Goal: Task Accomplishment & Management: Manage account settings

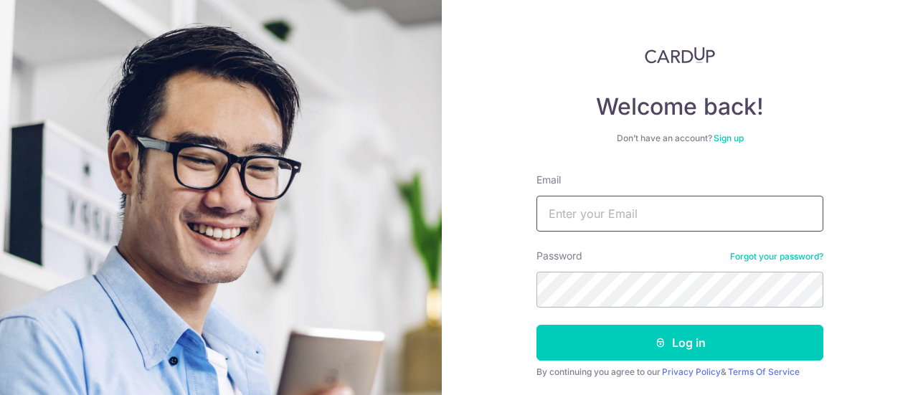
scroll to position [102, 0]
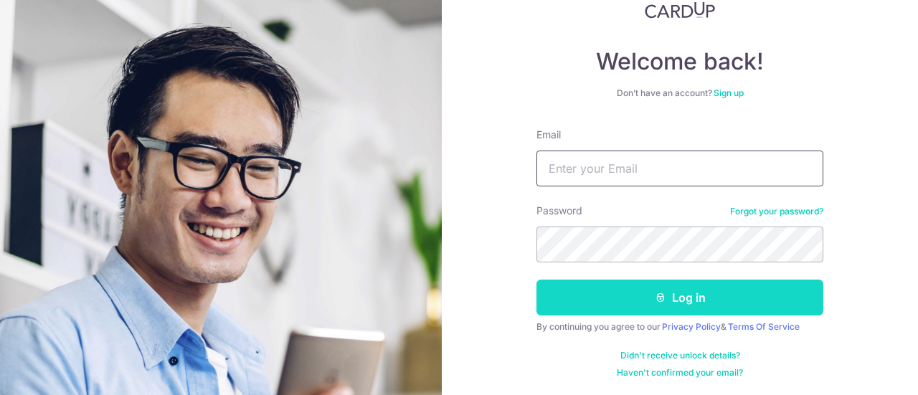
type input "[EMAIL_ADDRESS][DOMAIN_NAME]"
click at [758, 299] on button "Log in" at bounding box center [680, 298] width 287 height 36
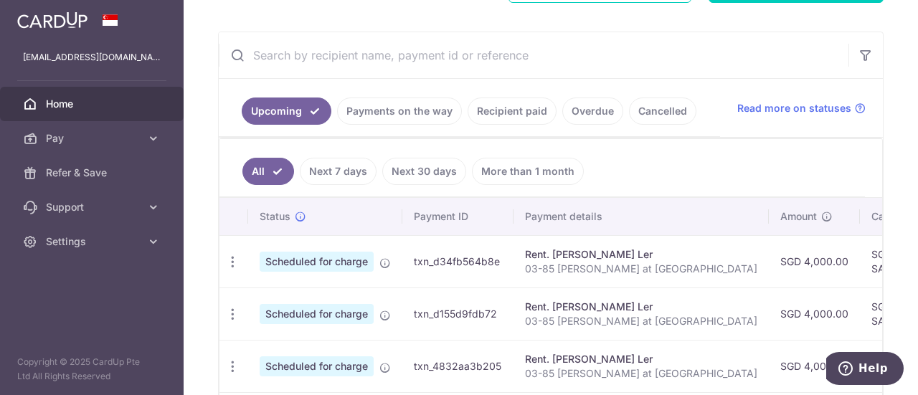
scroll to position [246, 0]
click at [412, 100] on link "Payments on the way" at bounding box center [399, 110] width 125 height 27
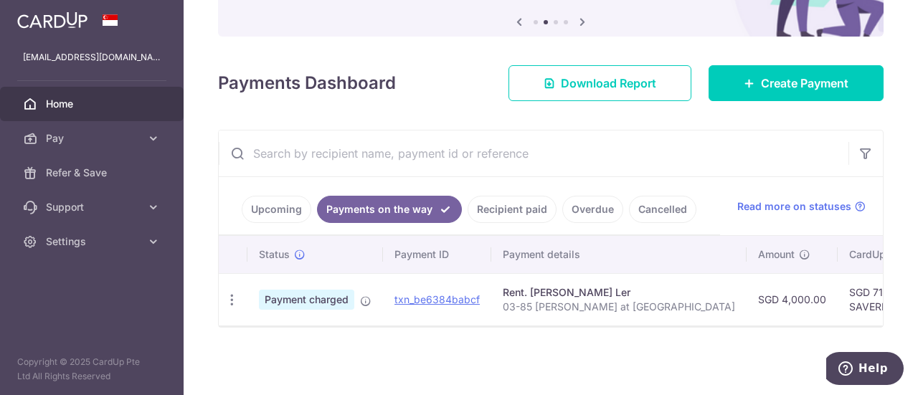
scroll to position [151, 0]
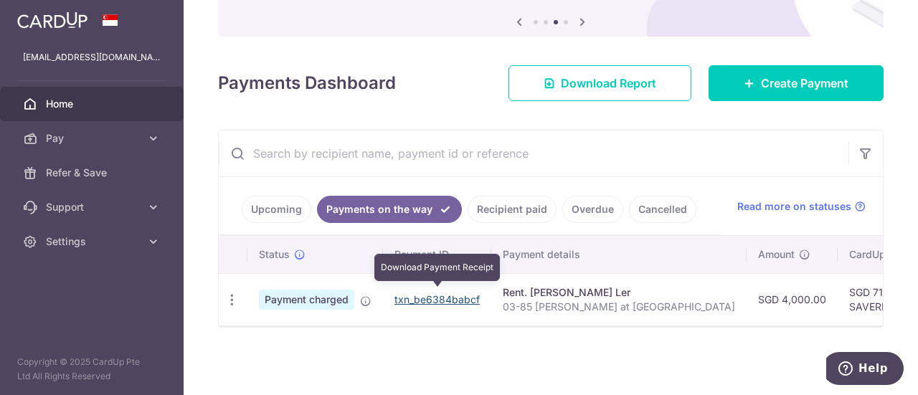
click at [433, 295] on link "txn_be6384babcf" at bounding box center [437, 299] width 85 height 12
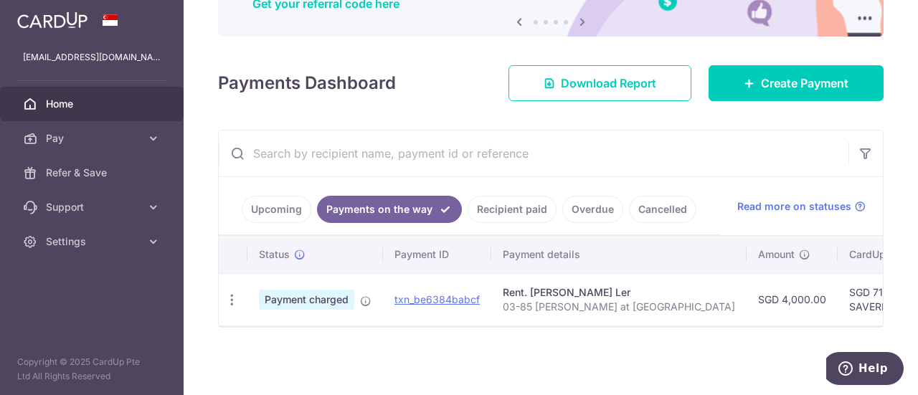
click at [278, 209] on link "Upcoming" at bounding box center [277, 209] width 70 height 27
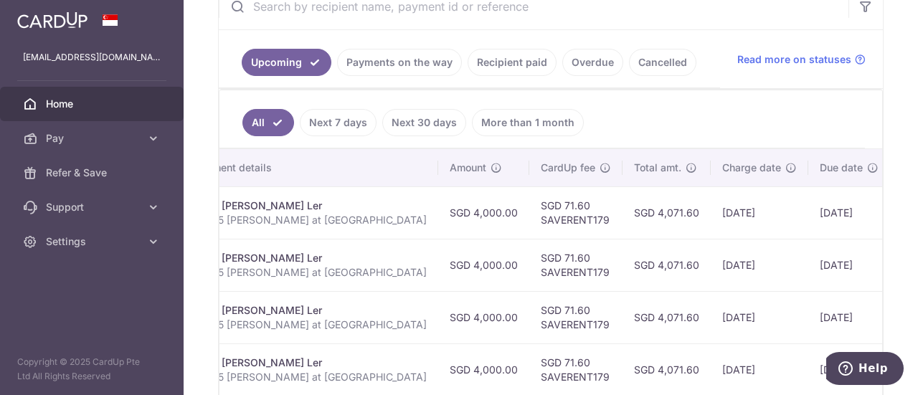
scroll to position [0, 336]
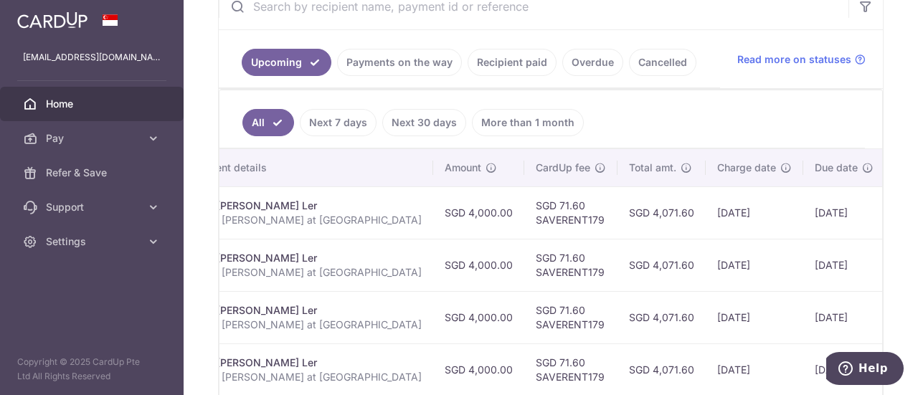
drag, startPoint x: 603, startPoint y: 210, endPoint x: 672, endPoint y: 210, distance: 68.9
click at [706, 210] on td "06/10/2025" at bounding box center [755, 213] width 98 height 52
click at [706, 209] on td "06/10/2025" at bounding box center [755, 213] width 98 height 52
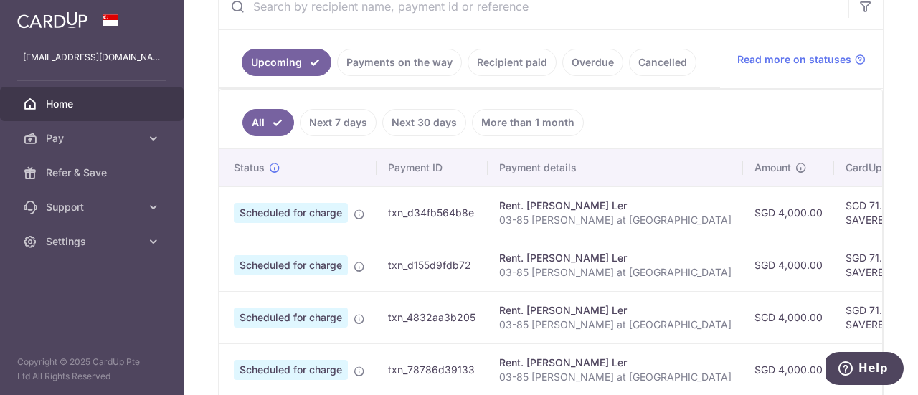
scroll to position [0, 0]
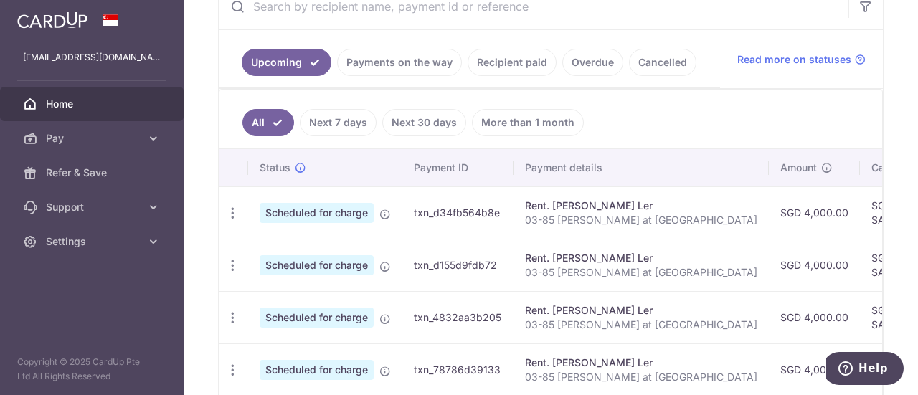
click at [349, 210] on span "Scheduled for charge" at bounding box center [317, 213] width 114 height 20
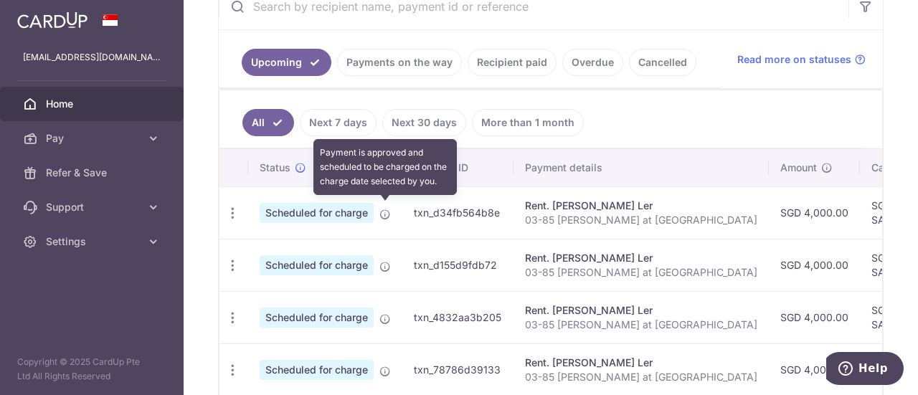
click at [385, 209] on icon at bounding box center [385, 214] width 11 height 11
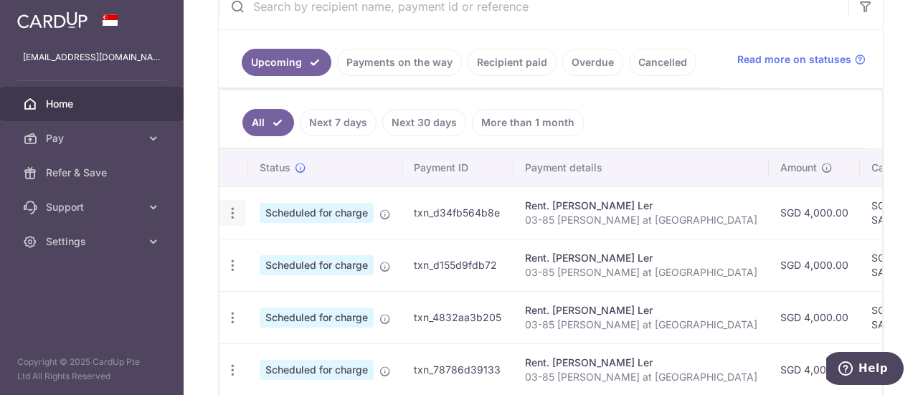
click at [231, 210] on icon "button" at bounding box center [232, 213] width 15 height 15
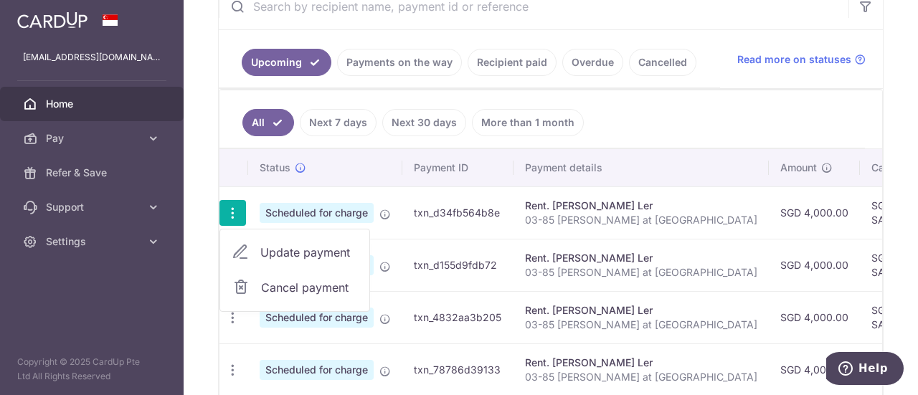
click at [300, 244] on span "Update payment" at bounding box center [309, 252] width 98 height 17
radio input "true"
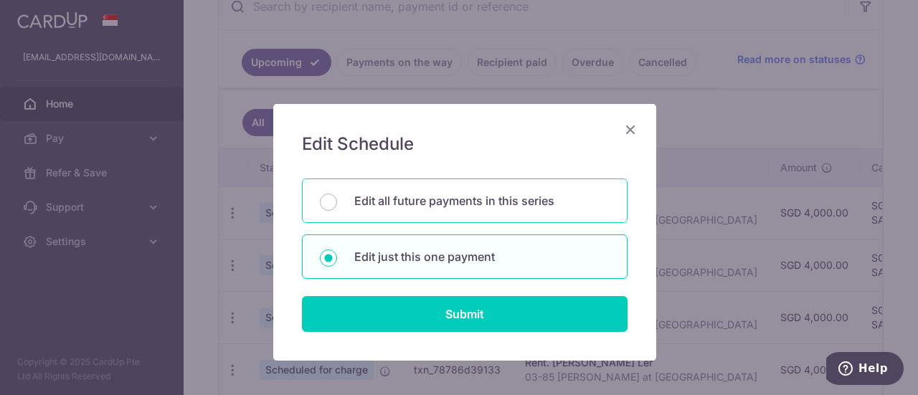
click at [451, 204] on p "Edit all future payments in this series" at bounding box center [481, 200] width 255 height 17
click at [337, 204] on input "Edit all future payments in this series" at bounding box center [328, 202] width 17 height 17
radio input "true"
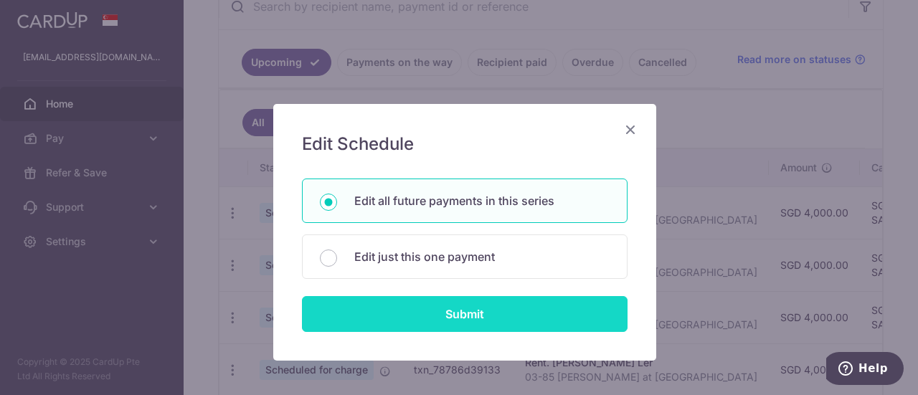
click at [452, 311] on input "Submit" at bounding box center [465, 314] width 326 height 36
radio input "true"
type input "4,000.00"
type input "03-85 Meadows at Pierce"
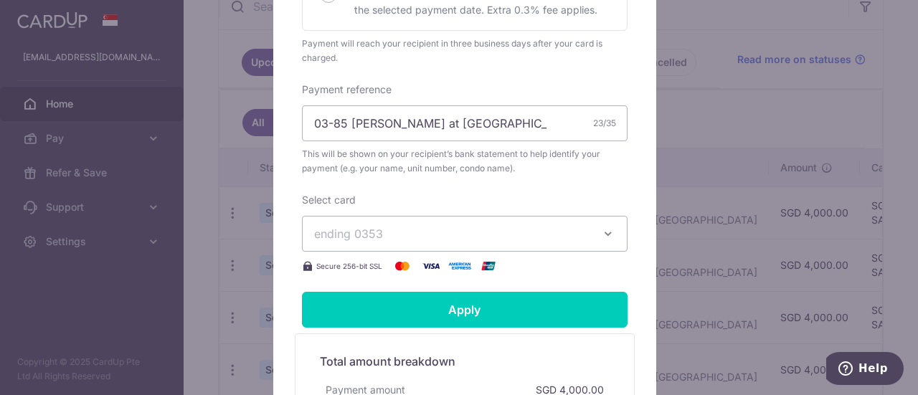
scroll to position [574, 0]
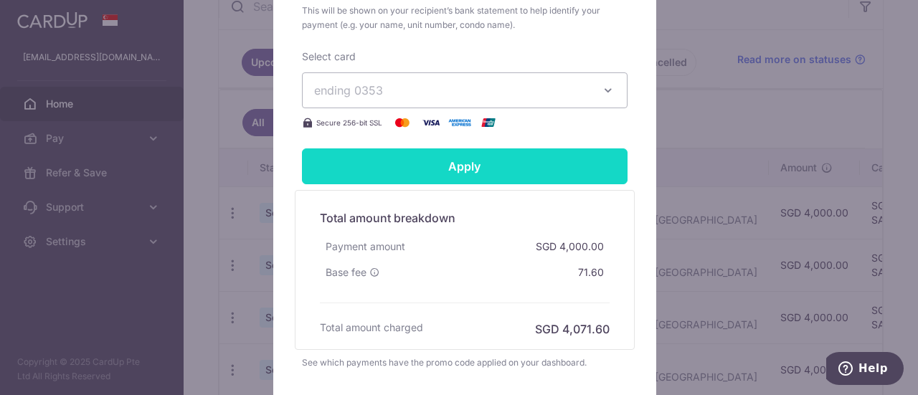
click at [512, 169] on input "Apply" at bounding box center [465, 167] width 326 height 36
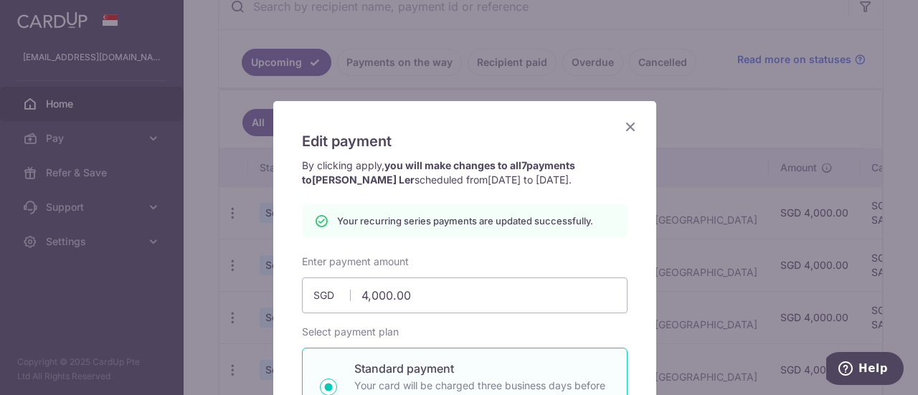
scroll to position [0, 0]
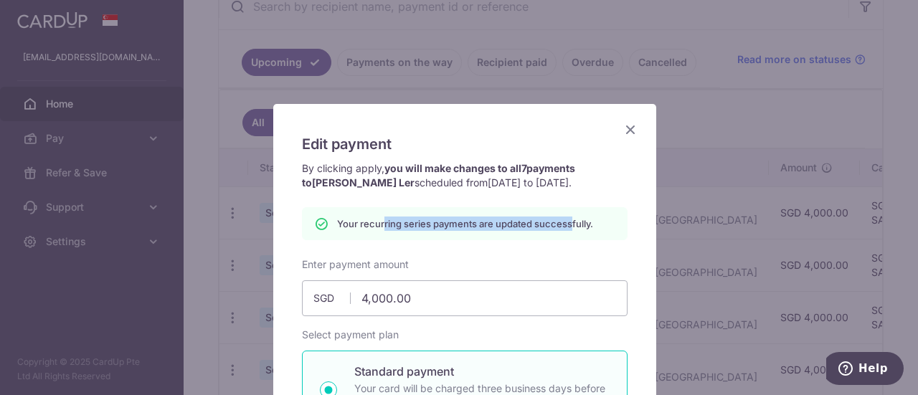
drag, startPoint x: 377, startPoint y: 223, endPoint x: 567, endPoint y: 223, distance: 189.4
click at [567, 223] on p "Your recurring series payments are updated successfully." at bounding box center [465, 224] width 256 height 14
drag, startPoint x: 342, startPoint y: 171, endPoint x: 573, endPoint y: 164, distance: 231.1
click at [573, 164] on p "By clicking apply, you will make changes to all 7 payments to Lim Tung Ler sche…" at bounding box center [465, 175] width 326 height 29
click at [417, 197] on div "By clicking apply, you will make changes to all 7 payments to Lim Tung Ler sche…" at bounding box center [465, 184] width 340 height 46
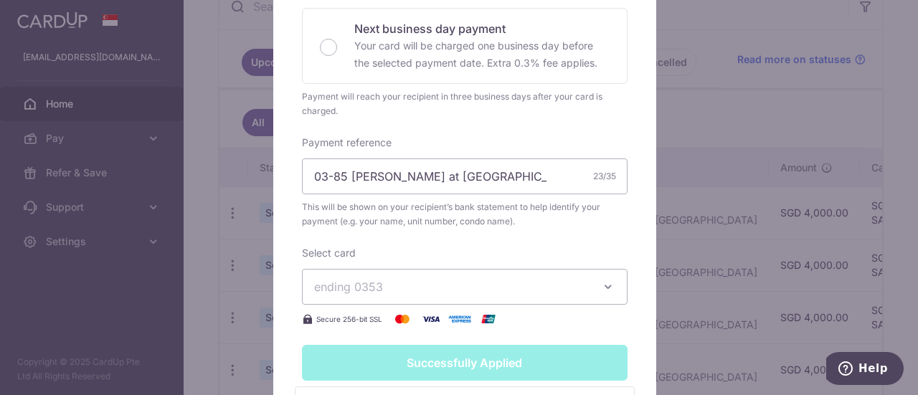
scroll to position [430, 0]
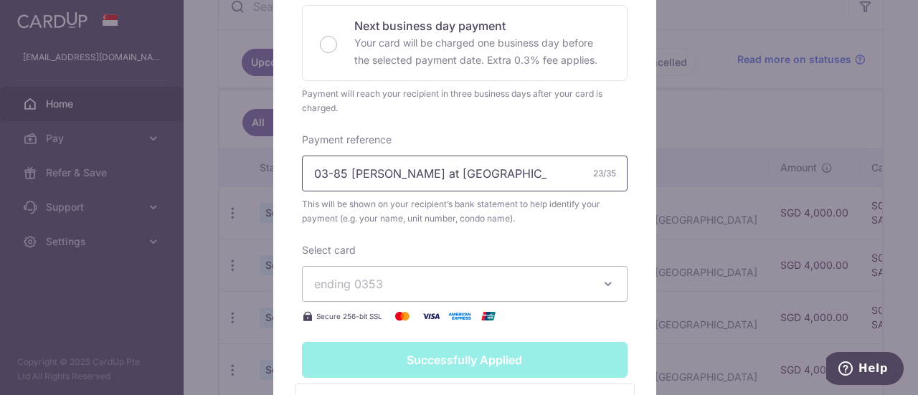
drag, startPoint x: 489, startPoint y: 170, endPoint x: 271, endPoint y: 166, distance: 217.4
click at [273, 167] on div "Edit payment By clicking apply, you will make changes to all 7 payments to Lim …" at bounding box center [464, 133] width 383 height 919
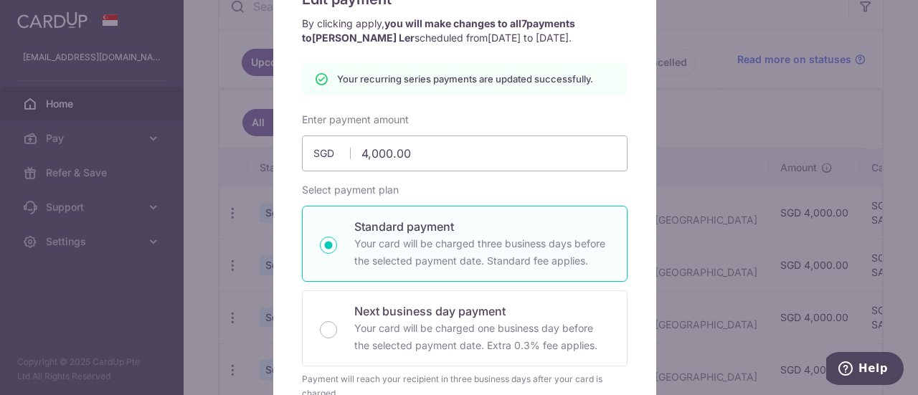
scroll to position [10, 0]
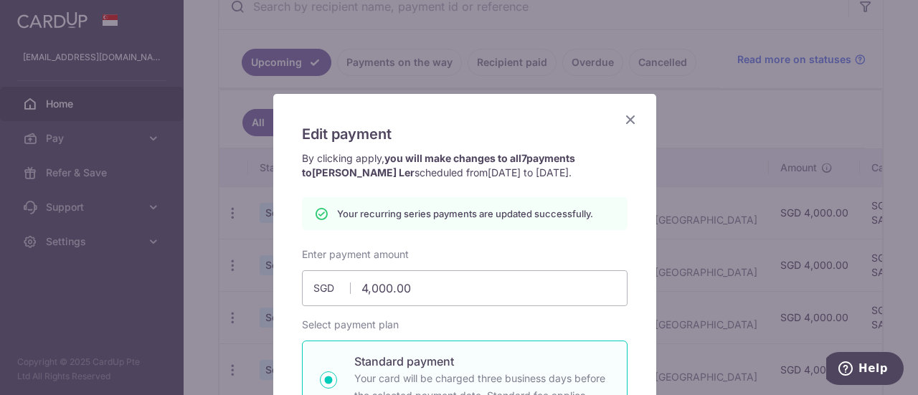
type input "Apply"
click at [622, 118] on icon "Close" at bounding box center [630, 119] width 17 height 18
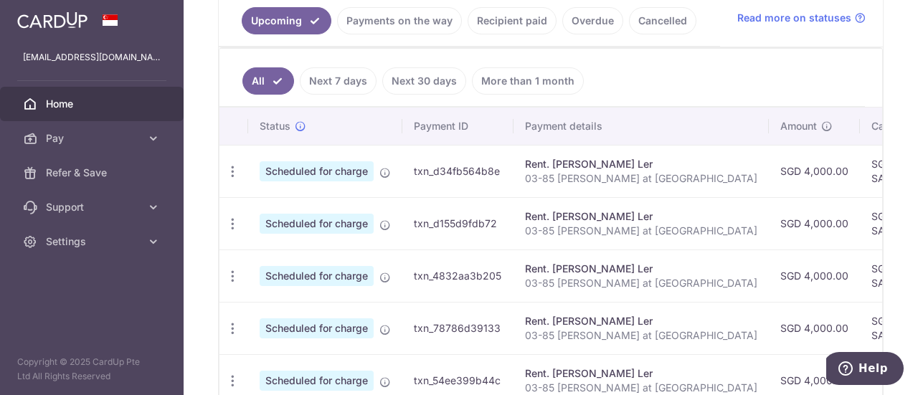
scroll to position [359, 0]
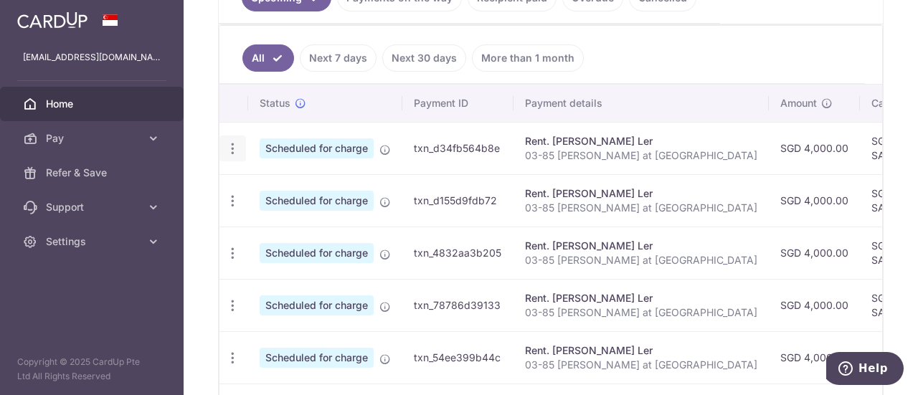
click at [227, 149] on icon "button" at bounding box center [232, 148] width 15 height 15
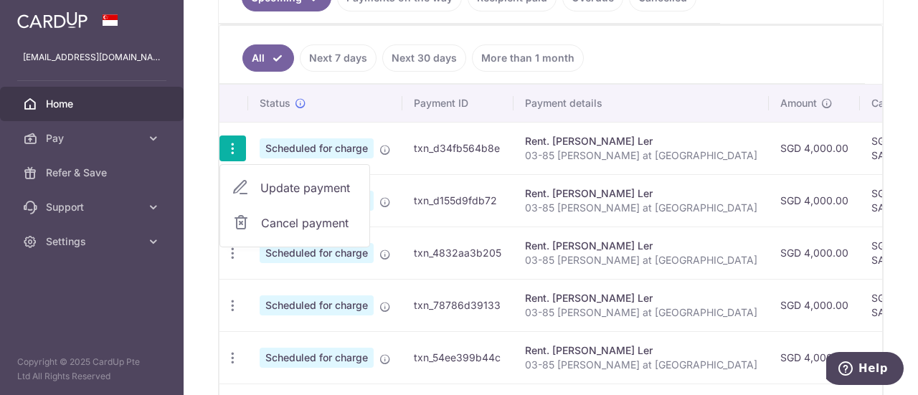
click at [273, 221] on span "Cancel payment" at bounding box center [309, 223] width 96 height 17
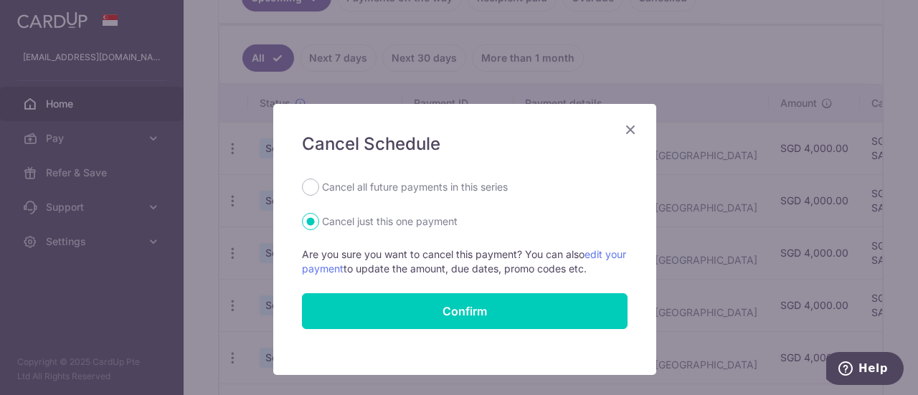
click at [384, 186] on label "Cancel all future payments in this series" at bounding box center [415, 187] width 186 height 17
click at [319, 186] on input "Cancel all future payments in this series" at bounding box center [310, 187] width 17 height 17
radio input "true"
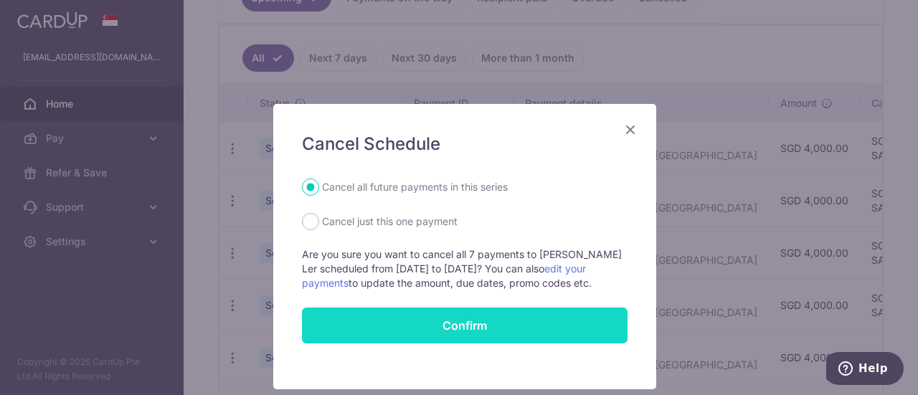
click at [433, 319] on button "Confirm" at bounding box center [465, 326] width 326 height 36
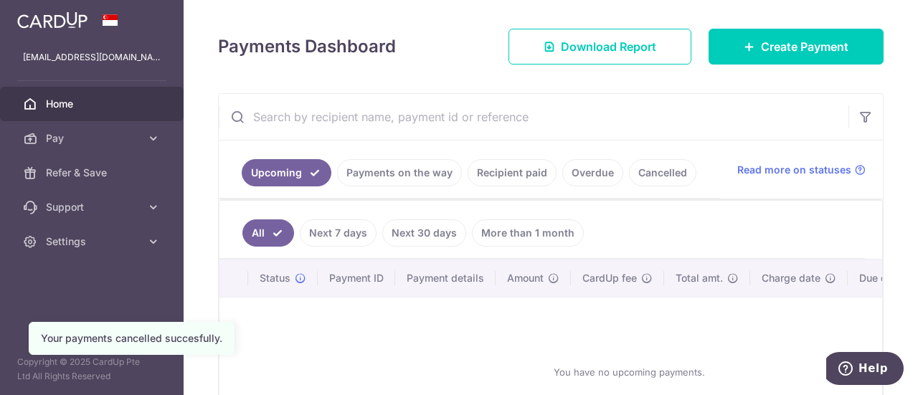
scroll to position [93, 0]
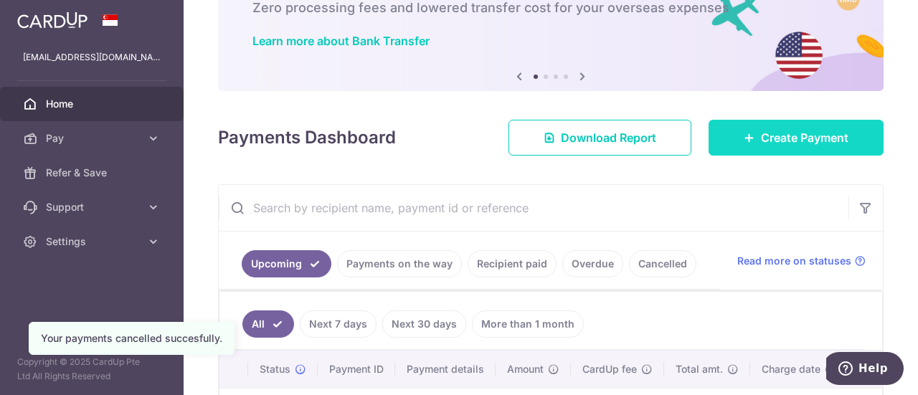
click at [729, 142] on link "Create Payment" at bounding box center [796, 138] width 175 height 36
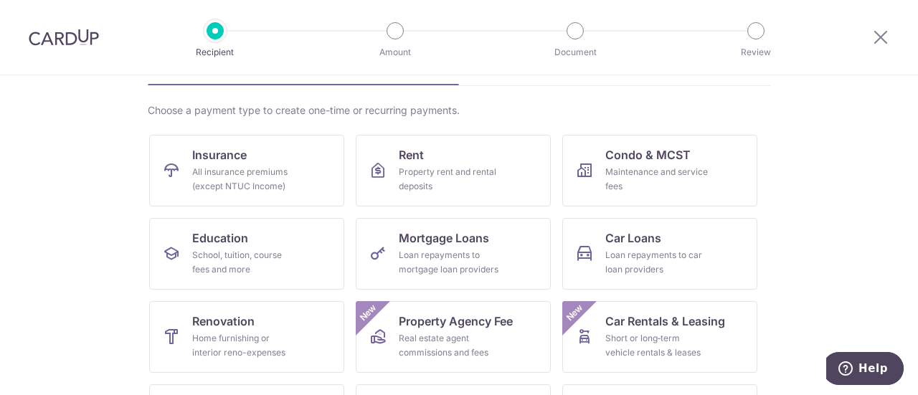
scroll to position [143, 0]
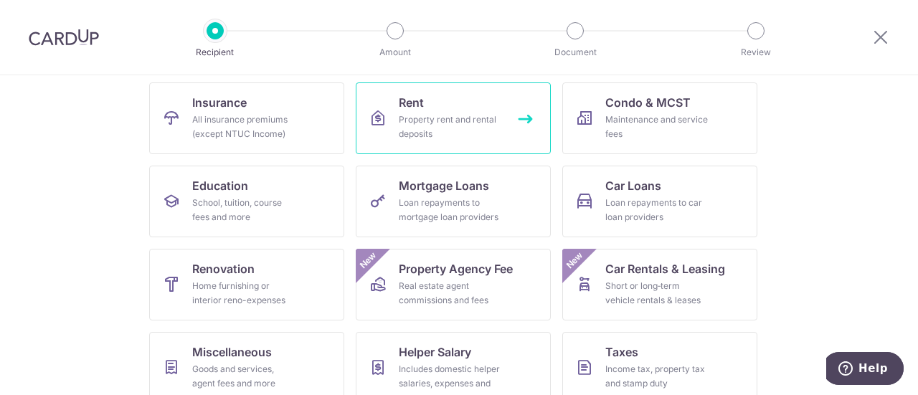
click at [412, 103] on span "Rent" at bounding box center [411, 102] width 25 height 17
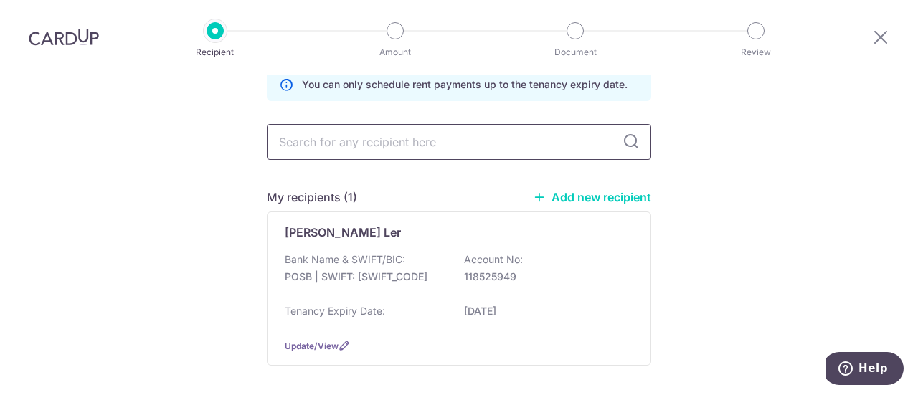
scroll to position [132, 0]
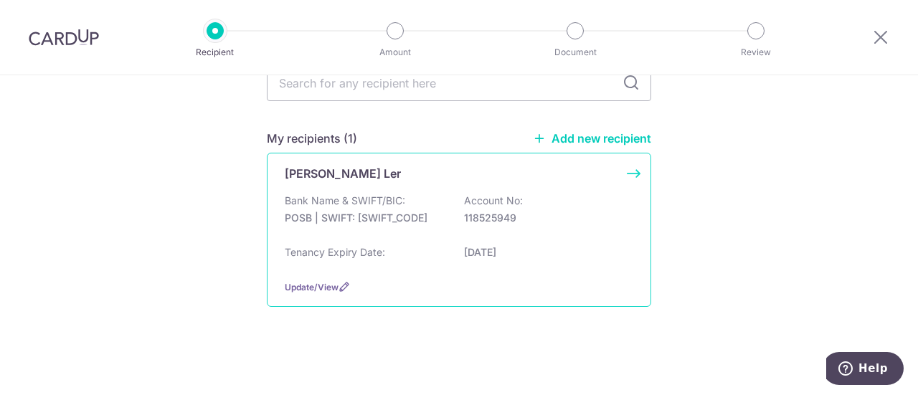
click at [430, 197] on div "Bank Name & SWIFT/BIC: POSB | SWIFT: DBSSSGSGXXX Account No: 118525949" at bounding box center [459, 217] width 349 height 46
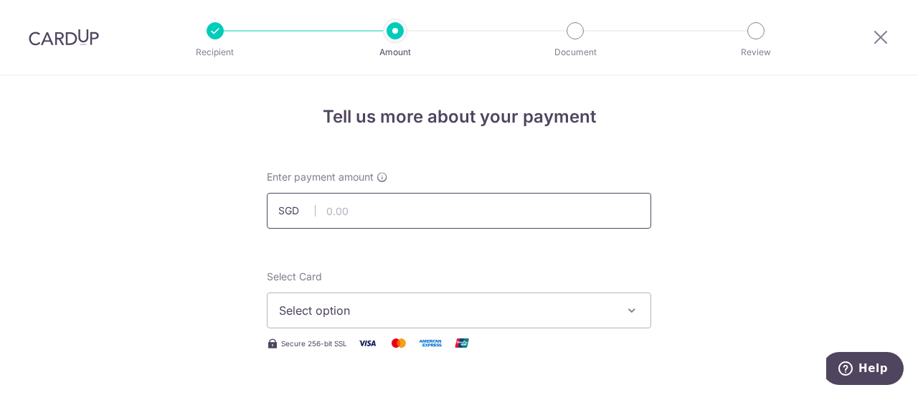
click at [429, 204] on input "text" at bounding box center [459, 211] width 385 height 36
type input "4,000.00"
click at [389, 319] on button "Select option" at bounding box center [459, 311] width 385 height 36
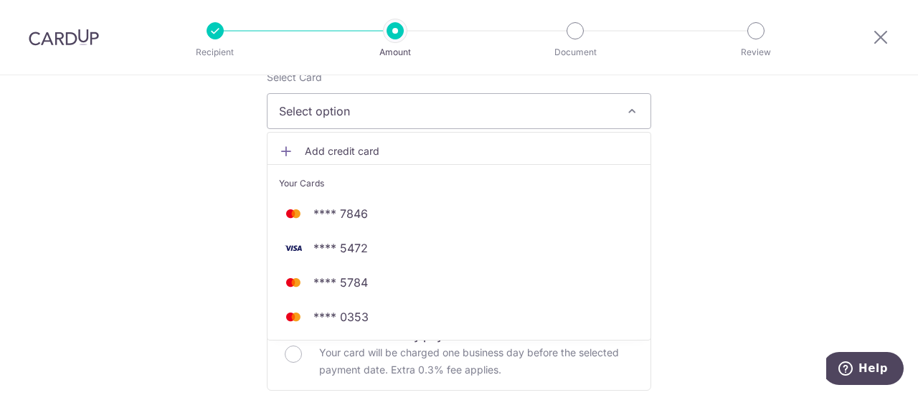
scroll to position [215, 0]
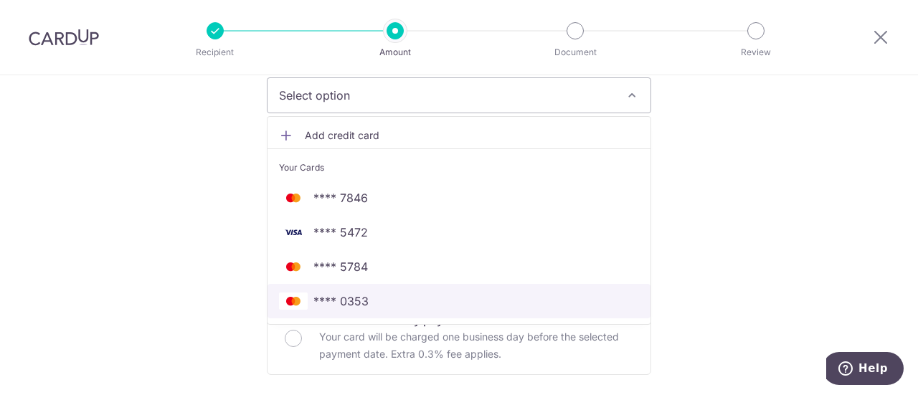
click at [408, 305] on span "**** 0353" at bounding box center [459, 301] width 360 height 17
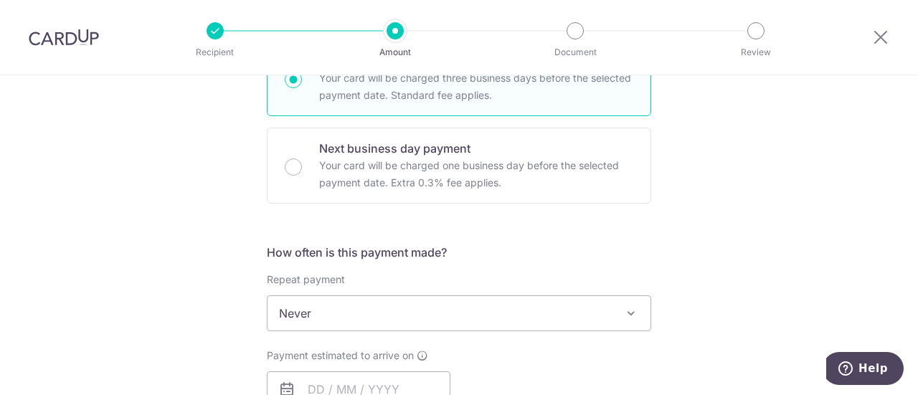
scroll to position [430, 0]
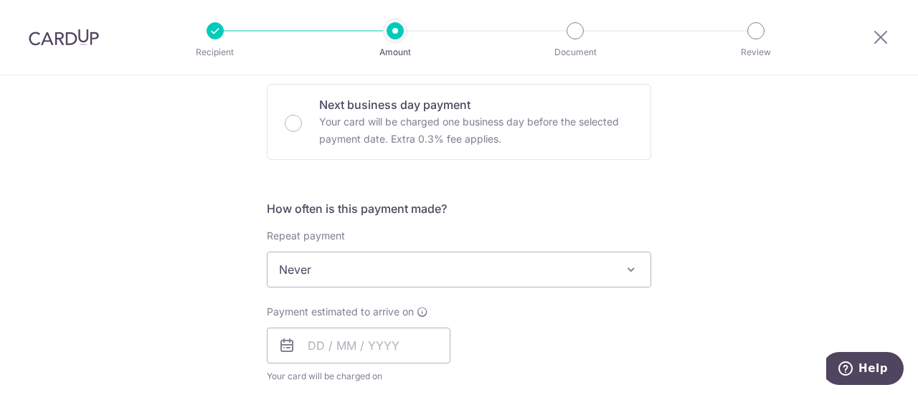
click at [439, 262] on span "Never" at bounding box center [459, 270] width 383 height 34
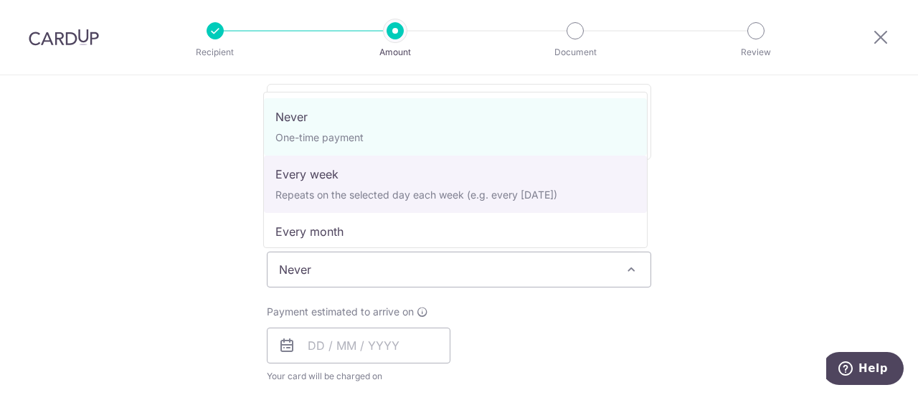
scroll to position [72, 0]
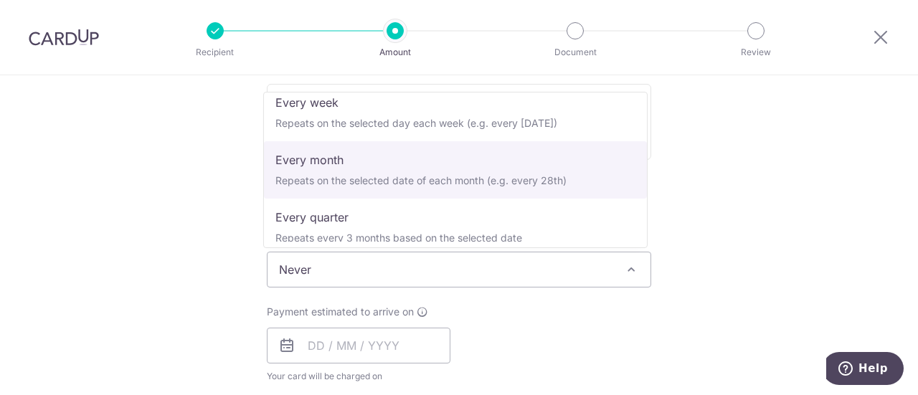
select select "3"
type input "[DATE]"
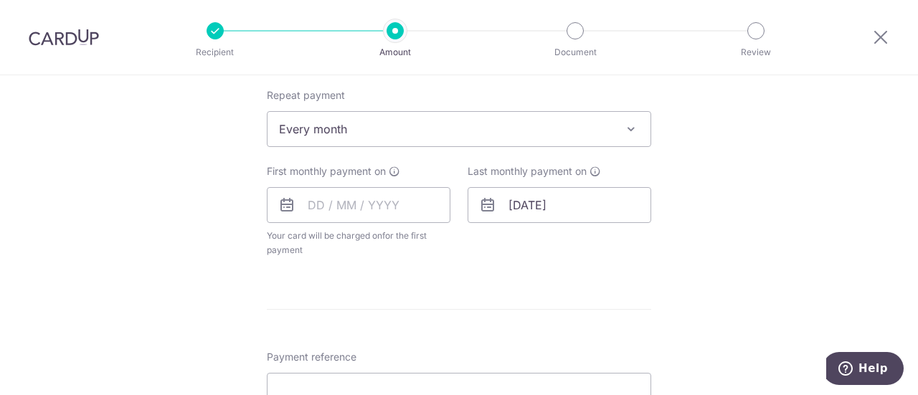
scroll to position [574, 0]
click at [367, 205] on input "text" at bounding box center [359, 202] width 184 height 36
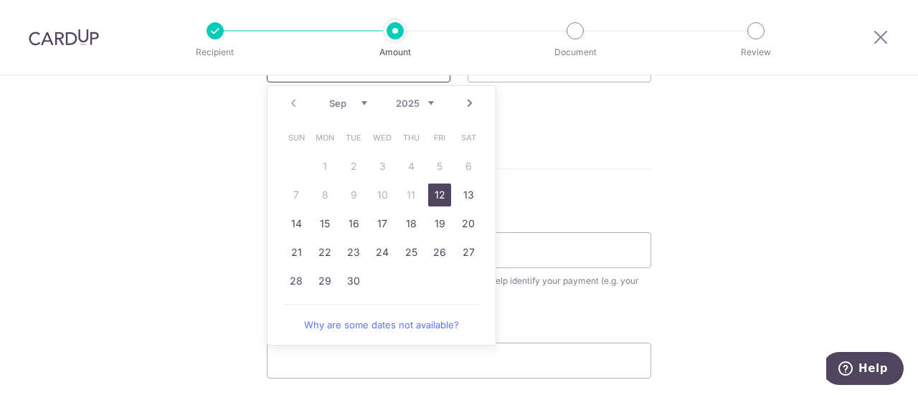
scroll to position [717, 0]
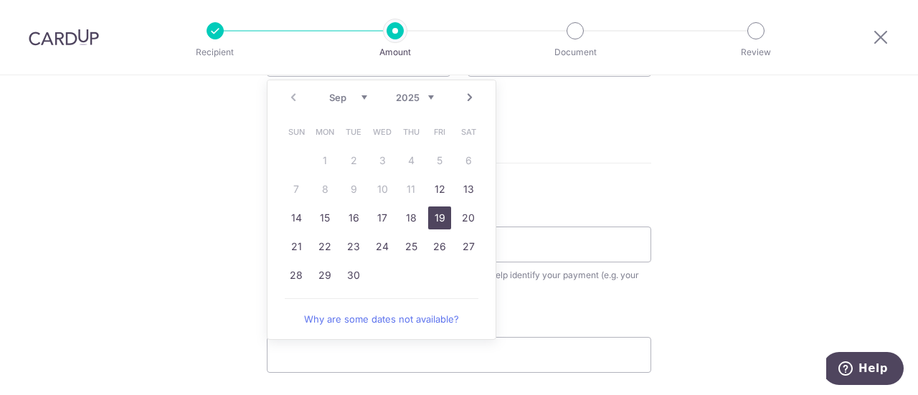
click at [436, 220] on link "19" at bounding box center [439, 218] width 23 height 23
type input "[DATE]"
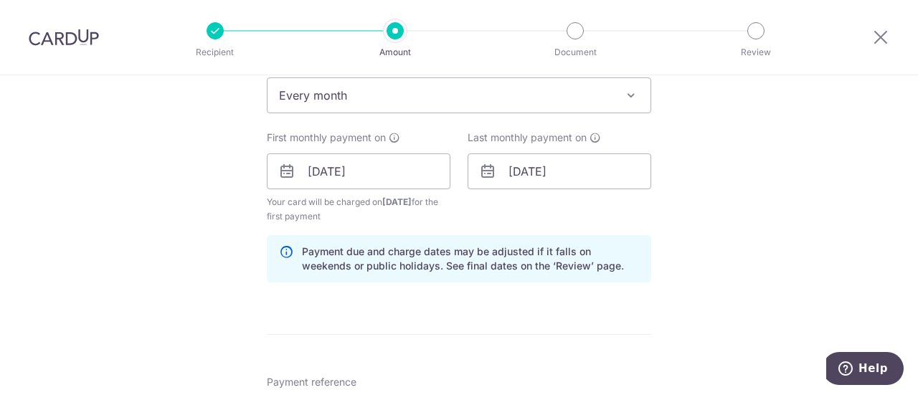
scroll to position [574, 0]
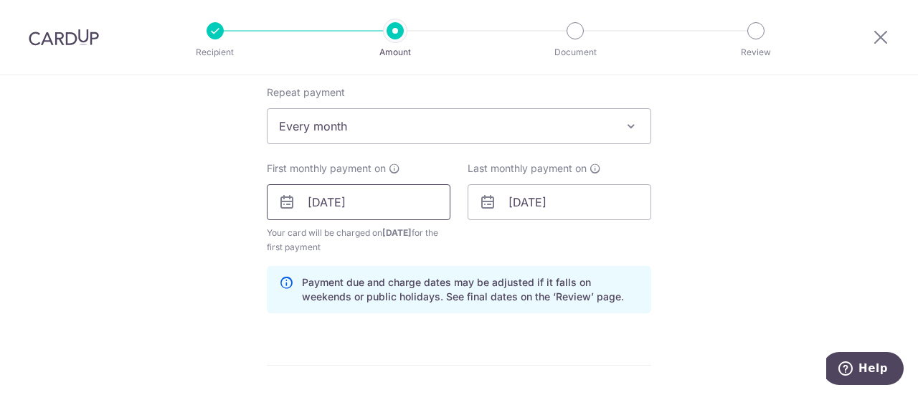
click at [368, 196] on input "[DATE]" at bounding box center [359, 202] width 184 height 36
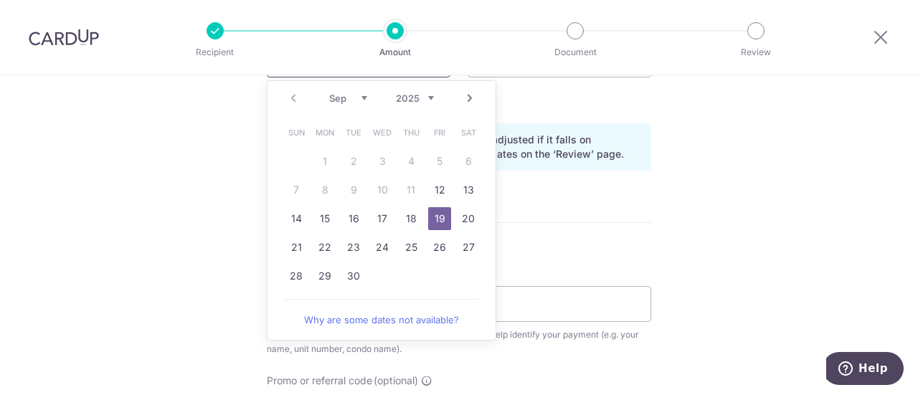
scroll to position [717, 0]
